Goal: Information Seeking & Learning: Learn about a topic

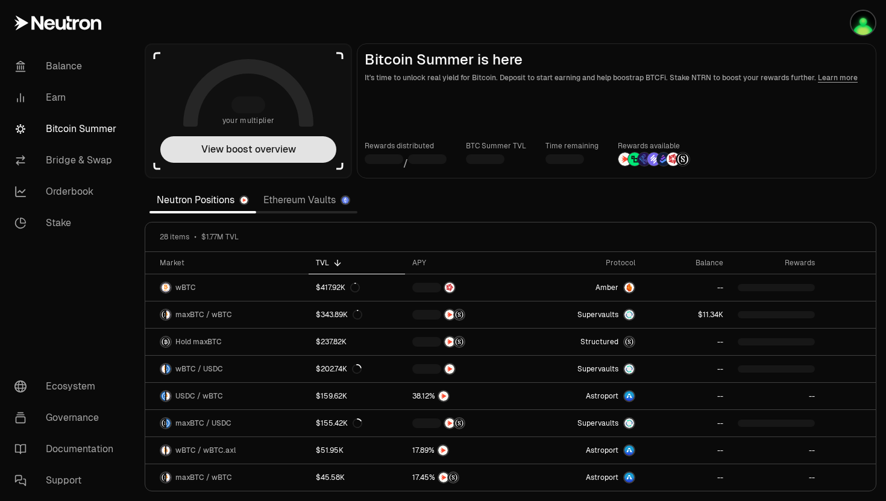
click at [283, 151] on button "View boost overview" at bounding box center [248, 149] width 176 height 27
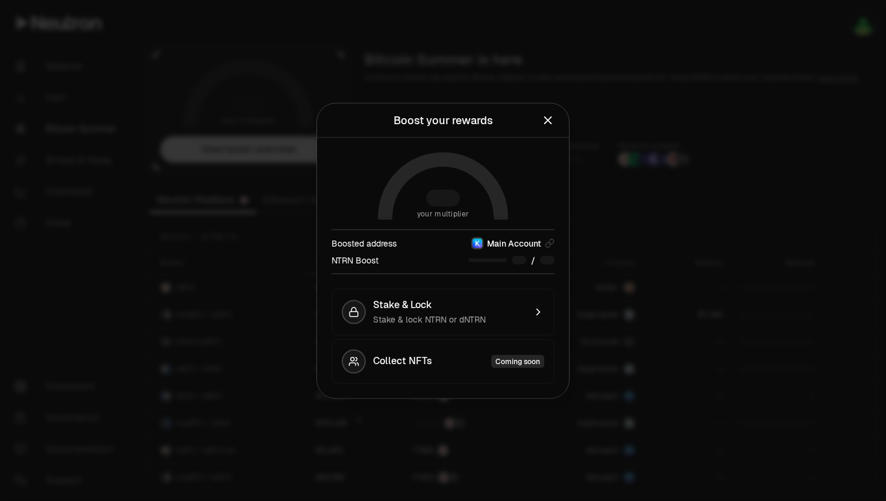
click at [283, 151] on div at bounding box center [443, 250] width 886 height 501
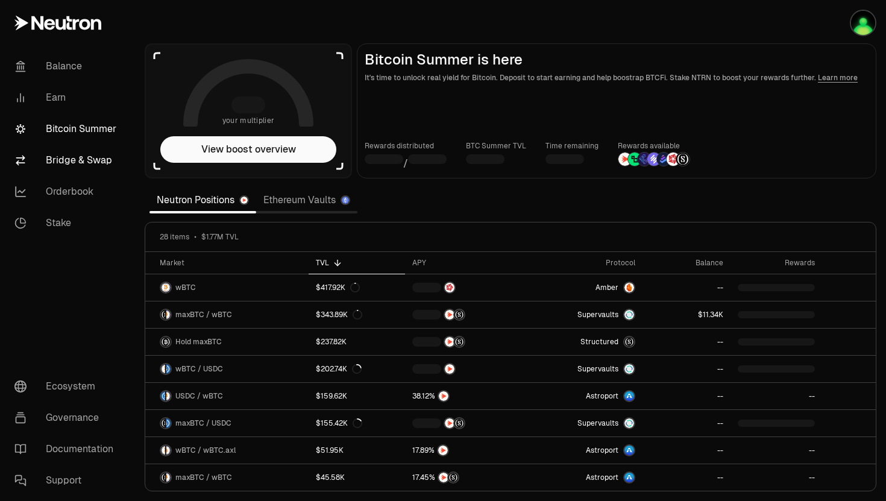
click at [89, 169] on link "Bridge & Swap" at bounding box center [67, 160] width 125 height 31
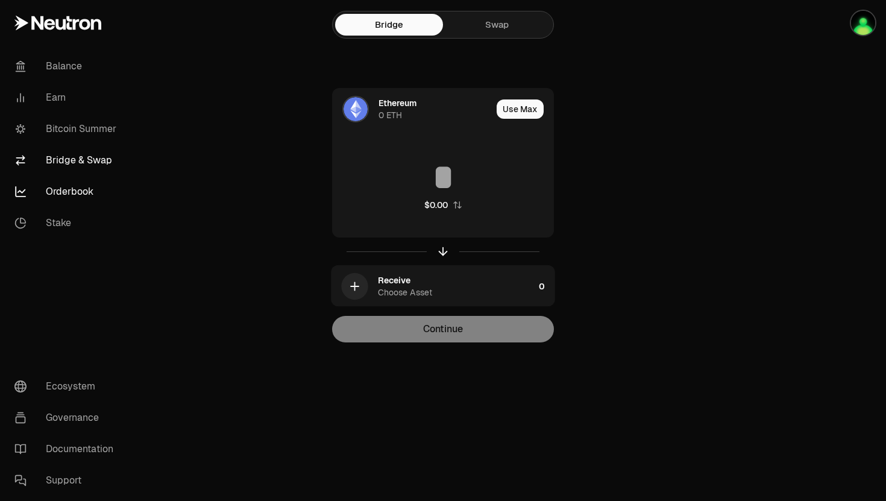
click at [87, 191] on link "Orderbook" at bounding box center [67, 191] width 125 height 31
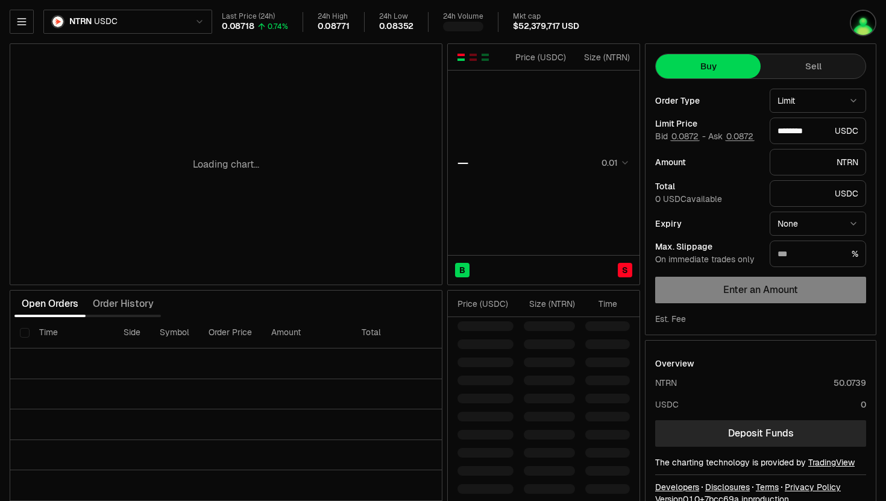
click at [84, 33] on body "Balance Earn Bitcoin Summer Bridge & Swap Orderbook Stake Ecosystem Governance …" at bounding box center [443, 262] width 886 height 525
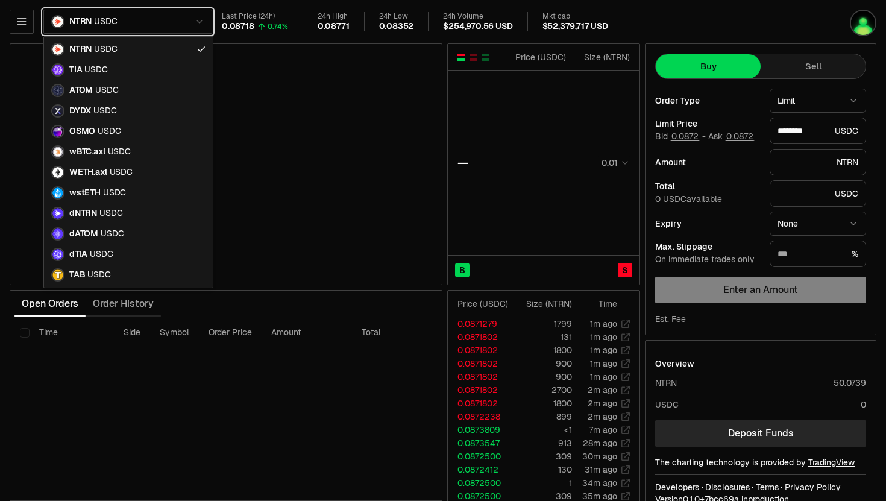
click at [734, 8] on html "Balance Earn Bitcoin Summer Bridge & Swap Orderbook Stake Ecosystem Governance …" at bounding box center [443, 262] width 886 height 525
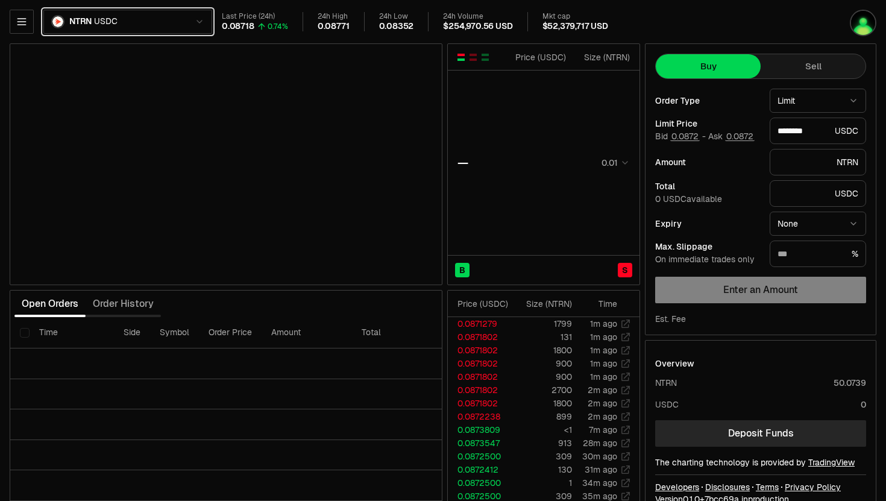
type input "********"
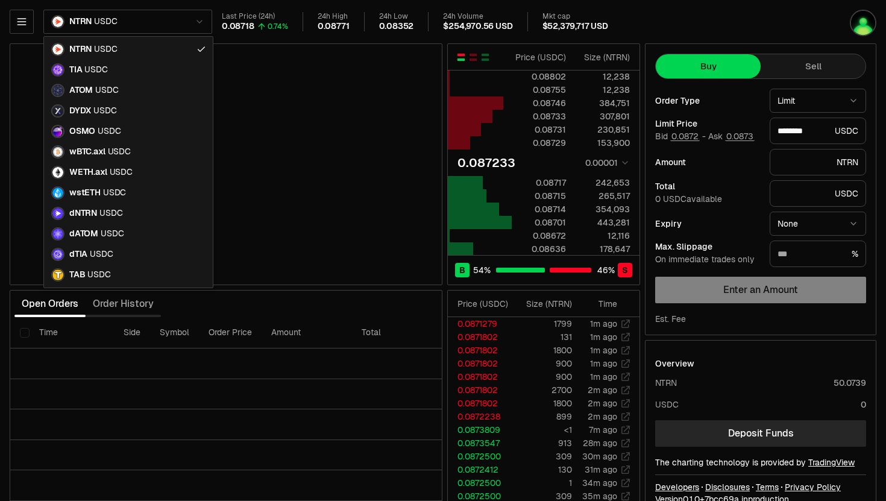
click at [44, 28] on html "Balance Earn Bitcoin Summer Bridge & Swap Orderbook Stake Ecosystem Governance …" at bounding box center [443, 262] width 886 height 525
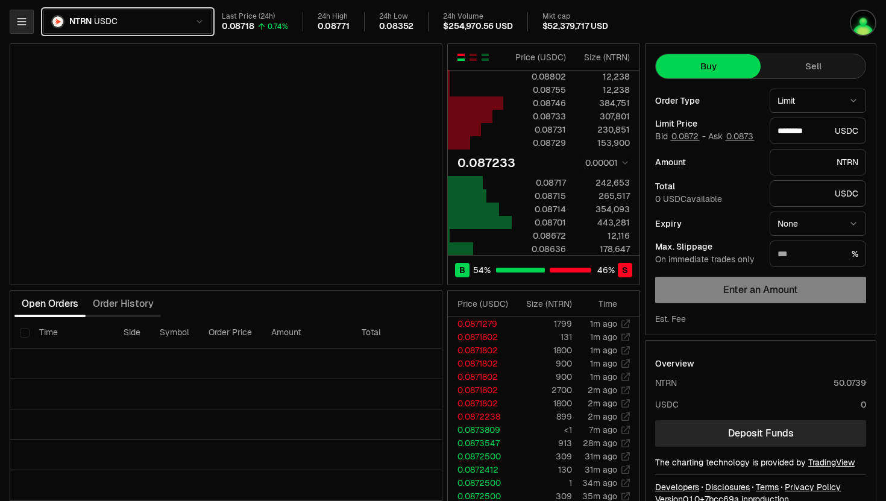
click at [28, 28] on html "Balance Earn Bitcoin Summer Bridge & Swap Orderbook Stake Ecosystem Governance …" at bounding box center [443, 262] width 886 height 525
click at [26, 20] on icon "button" at bounding box center [22, 22] width 12 height 12
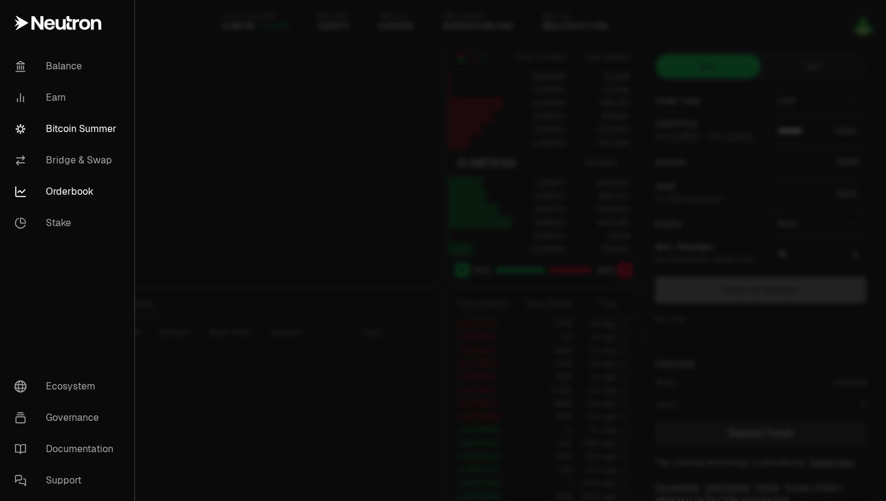
click at [72, 133] on link "Bitcoin Summer" at bounding box center [67, 128] width 125 height 31
click at [76, 125] on link "Bitcoin Summer" at bounding box center [67, 128] width 125 height 31
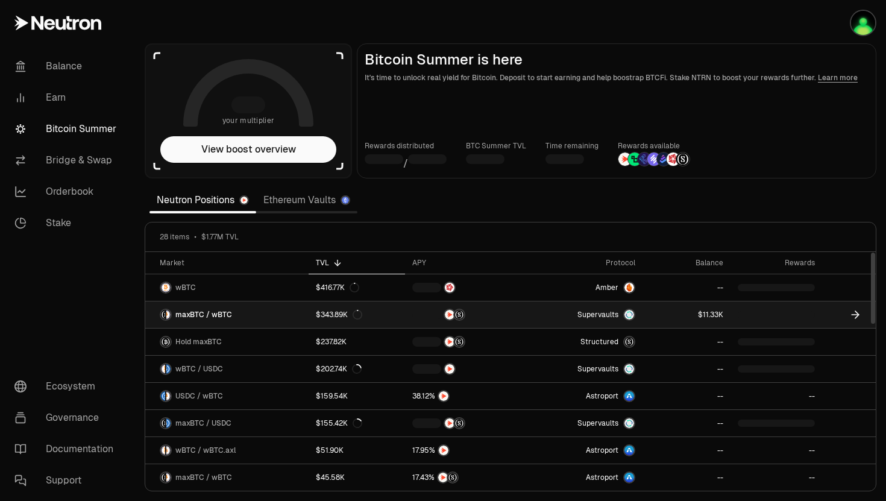
click at [689, 314] on link at bounding box center [686, 314] width 88 height 27
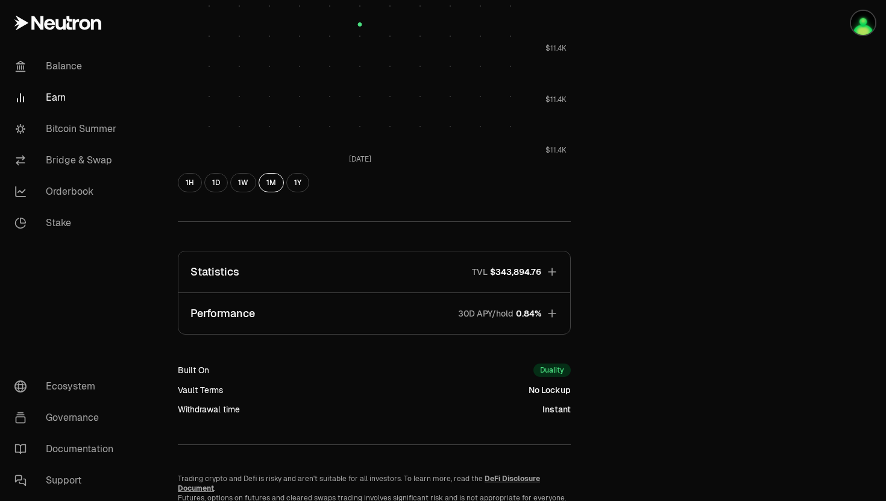
scroll to position [573, 0]
click at [523, 300] on button "Performance 30D APY/hold 0.84%" at bounding box center [374, 312] width 392 height 41
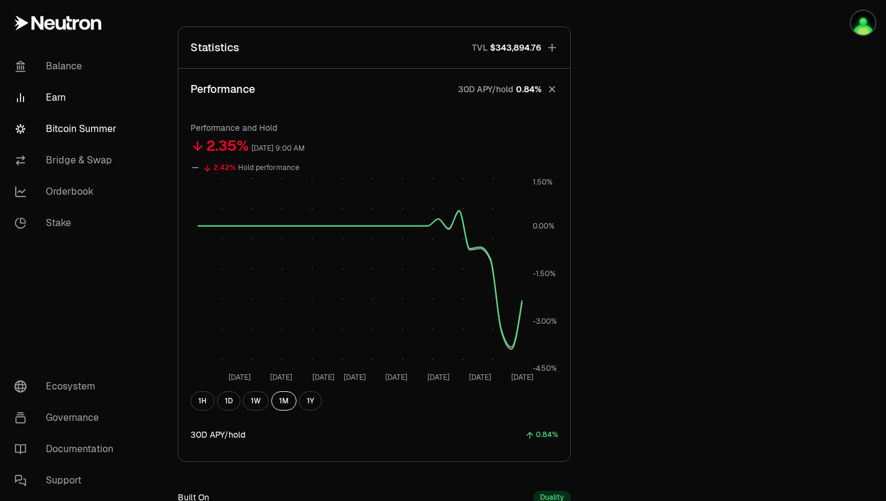
scroll to position [740, 0]
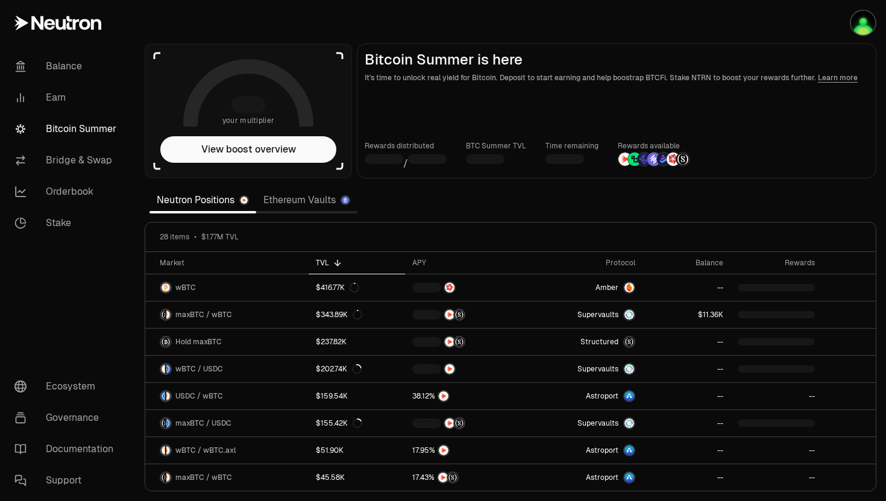
click at [398, 155] on div at bounding box center [383, 159] width 39 height 10
click at [863, 30] on img "button" at bounding box center [863, 23] width 24 height 24
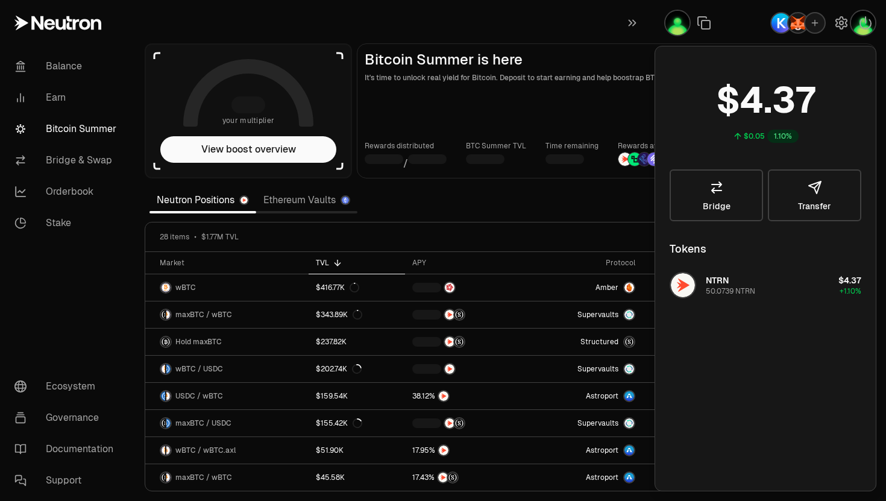
click at [613, 202] on section "your multiplier View boost overview Bitcoin Summer is here It's time to unlock …" at bounding box center [510, 250] width 751 height 501
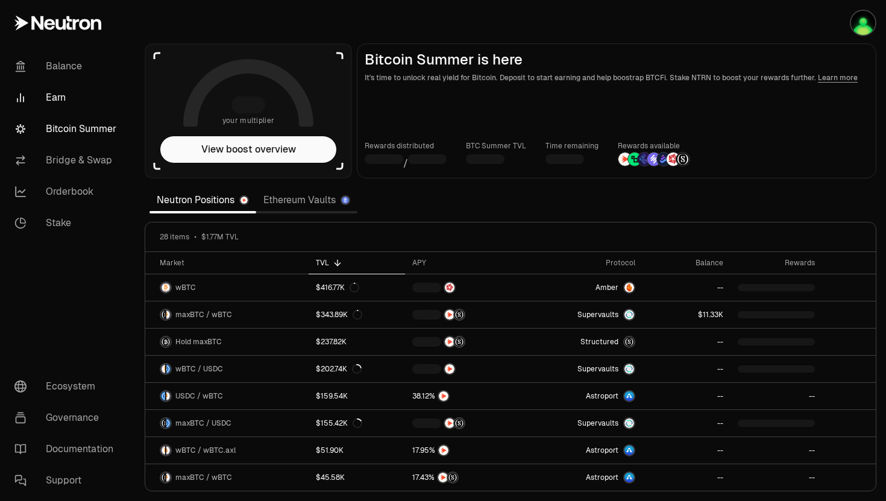
click at [90, 86] on link "Earn" at bounding box center [67, 97] width 125 height 31
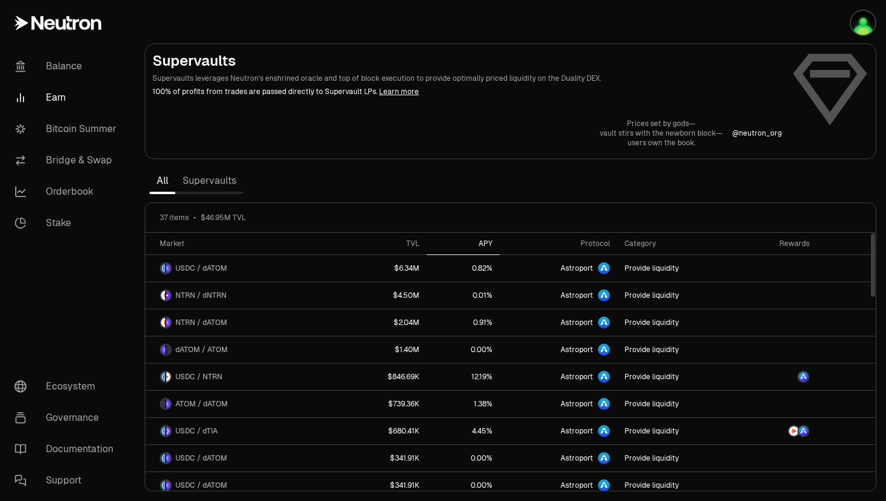
click at [483, 251] on th "APY" at bounding box center [463, 244] width 73 height 22
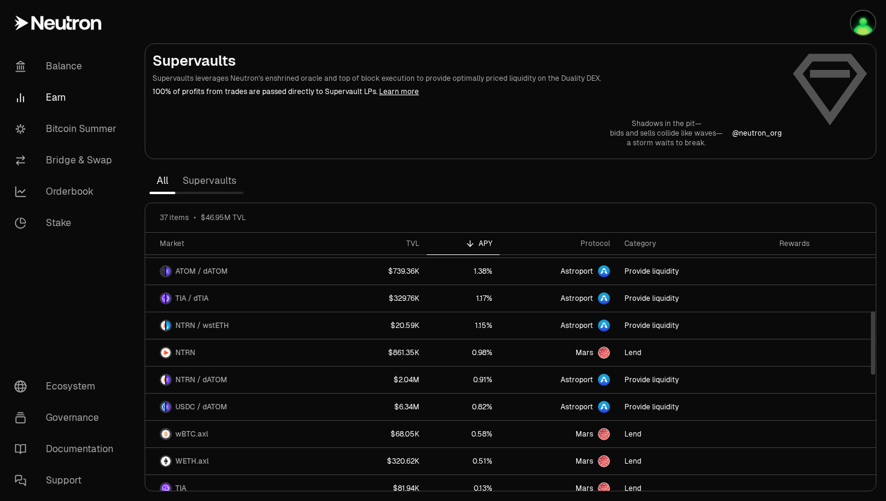
scroll to position [351, 0]
click at [124, 133] on link "Bitcoin Summer" at bounding box center [67, 128] width 125 height 31
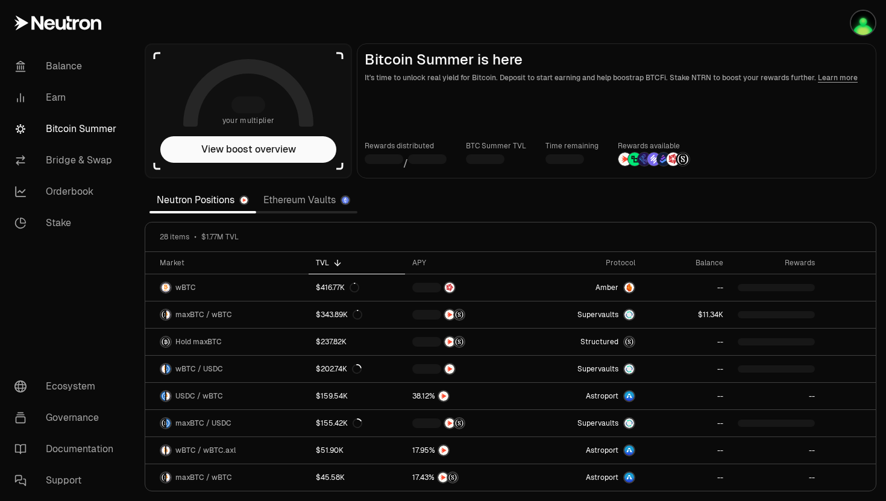
click at [259, 190] on link "Ethereum Vaults" at bounding box center [306, 200] width 101 height 24
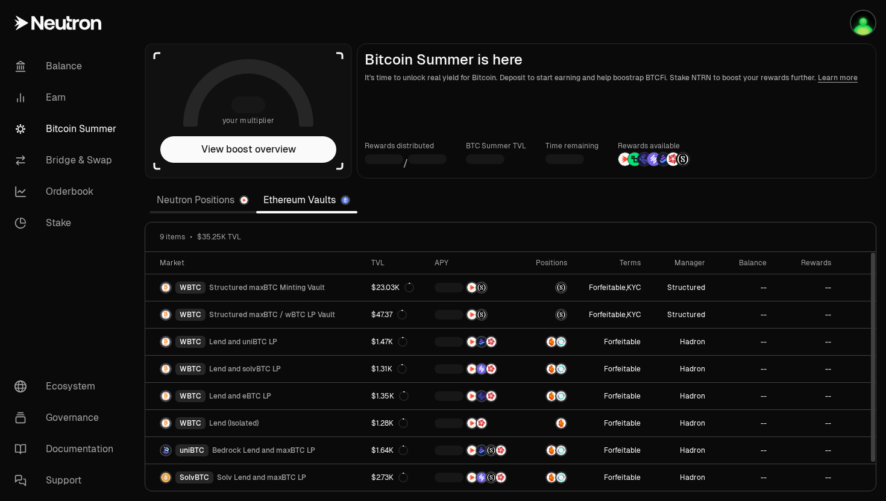
click at [183, 201] on link "Neutron Positions" at bounding box center [202, 200] width 107 height 24
